Goal: Navigation & Orientation: Find specific page/section

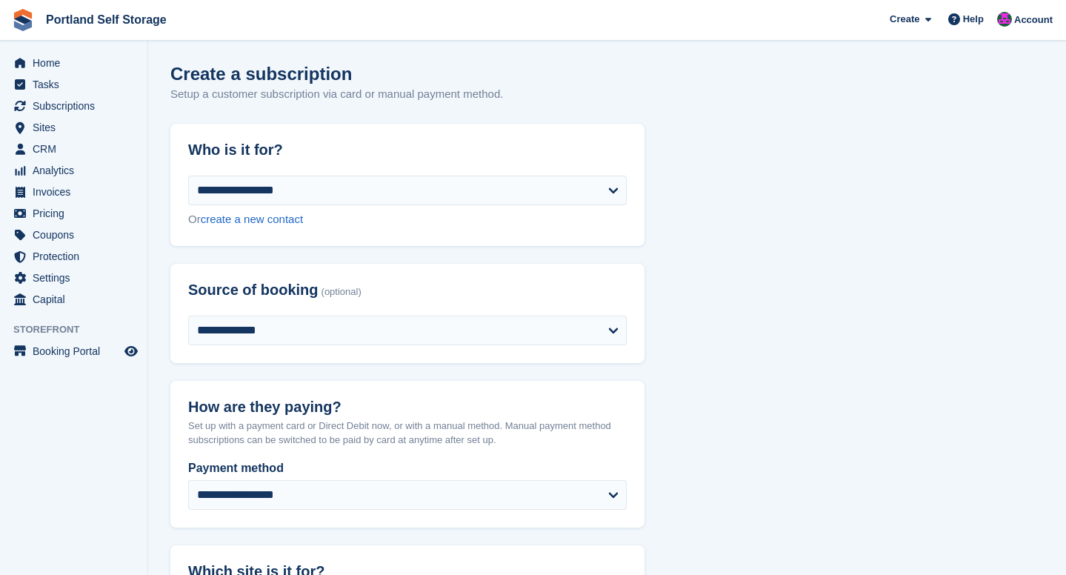
select select "*****"
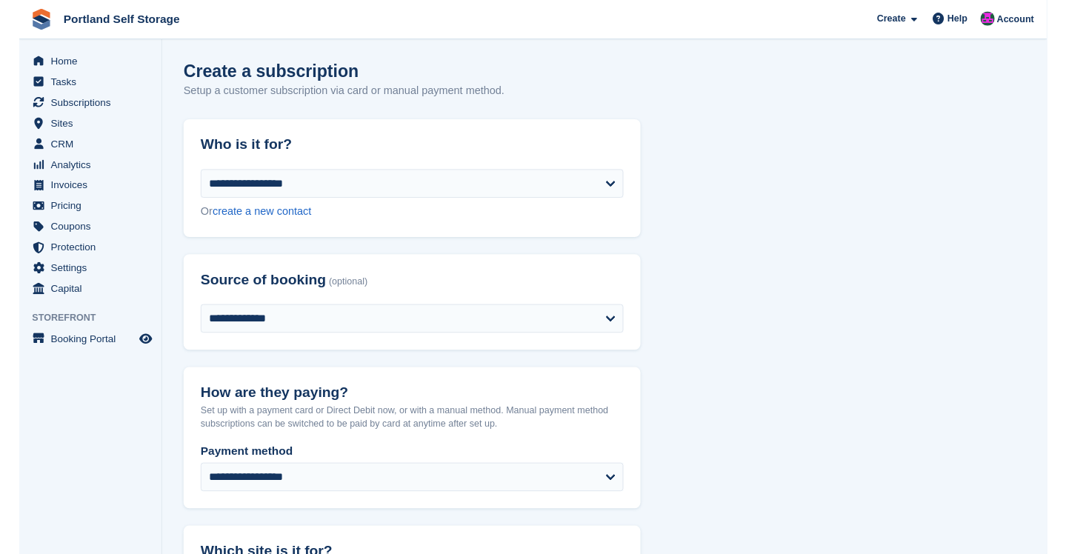
scroll to position [588, 0]
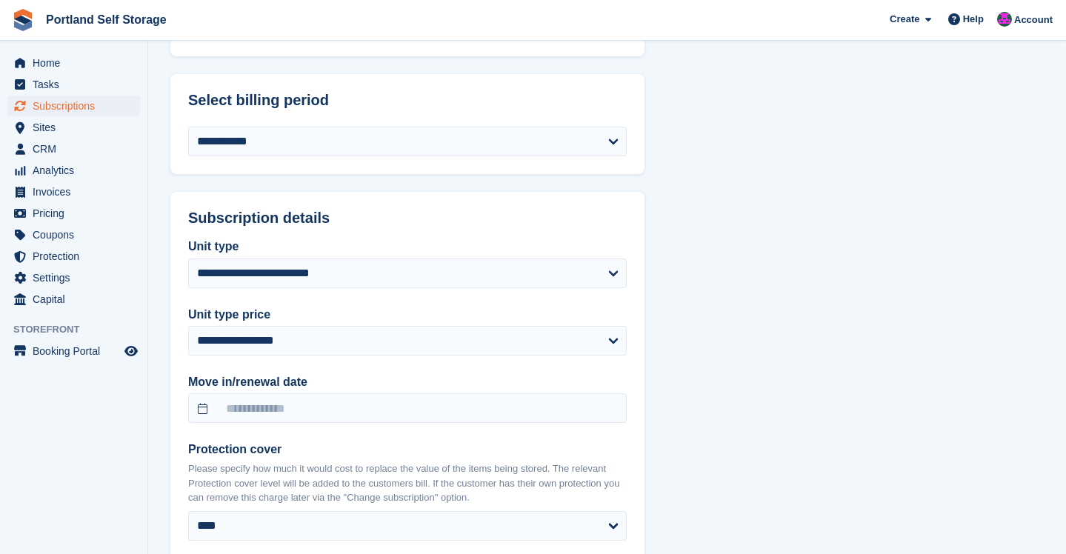
click at [73, 103] on span "Subscriptions" at bounding box center [77, 106] width 89 height 21
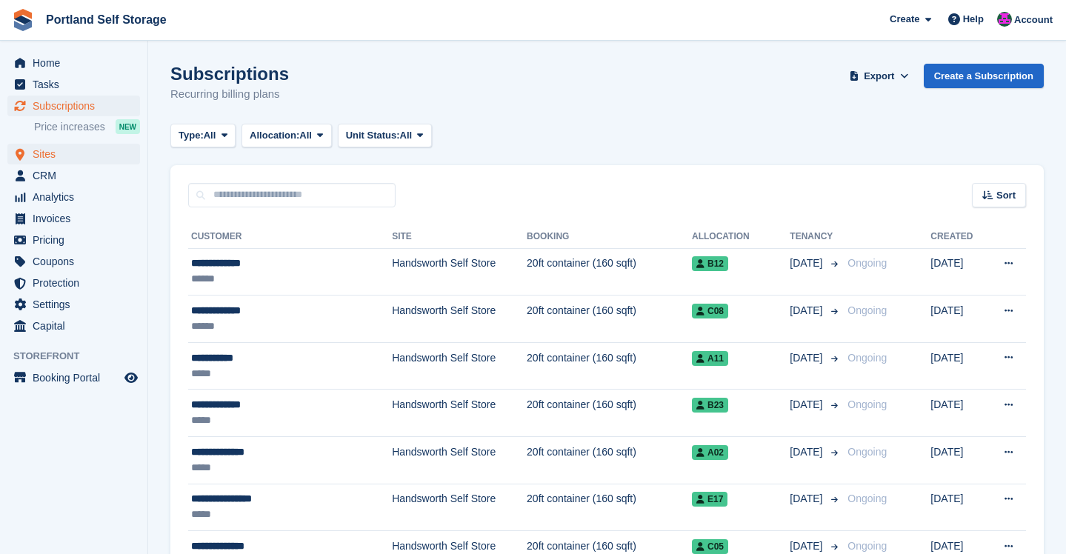
click at [72, 150] on span "Sites" at bounding box center [77, 154] width 89 height 21
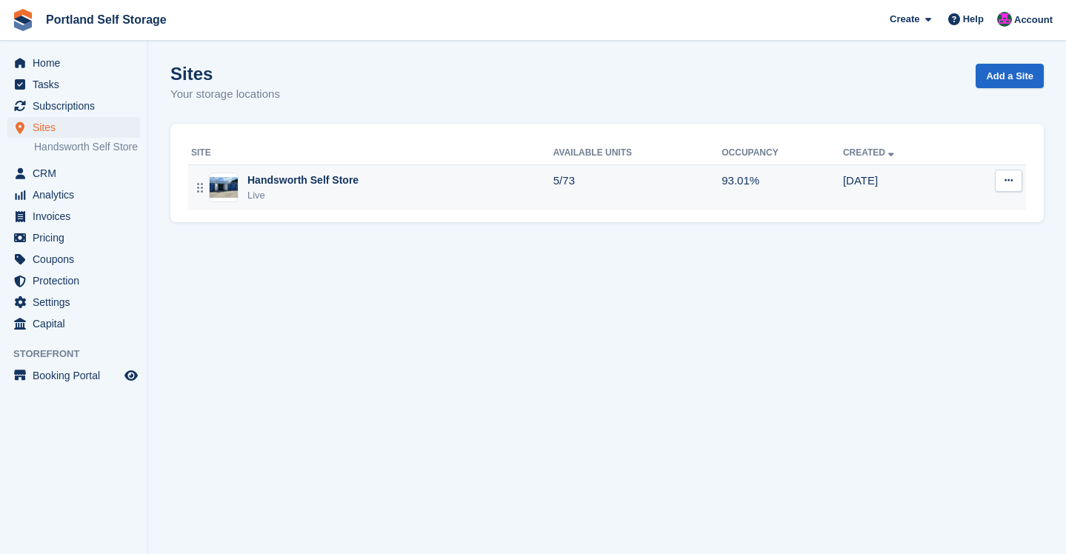
click at [308, 190] on div "Live" at bounding box center [302, 195] width 111 height 15
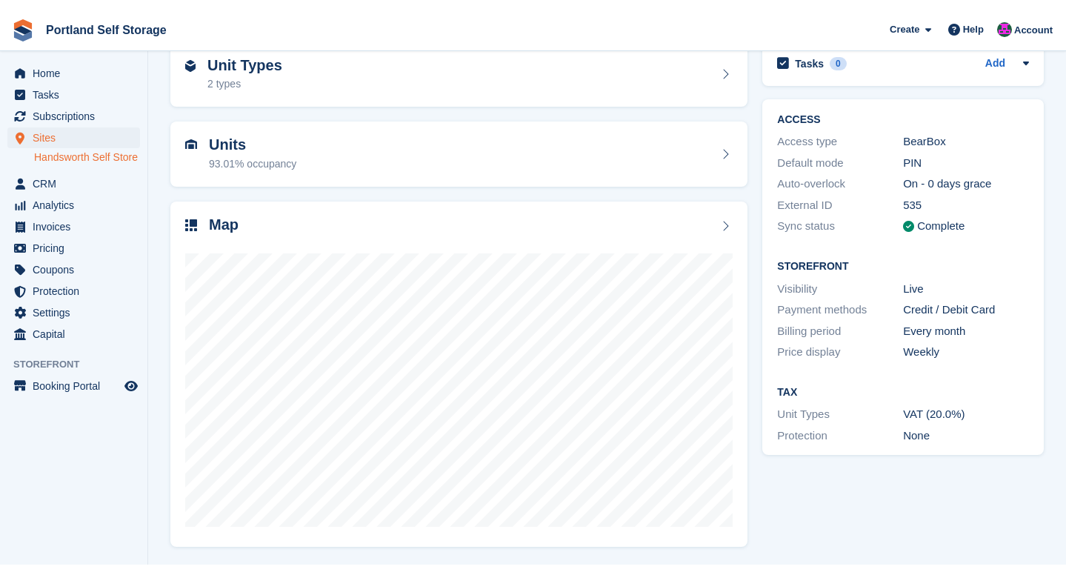
scroll to position [56, 0]
